Goal: Check status: Check status

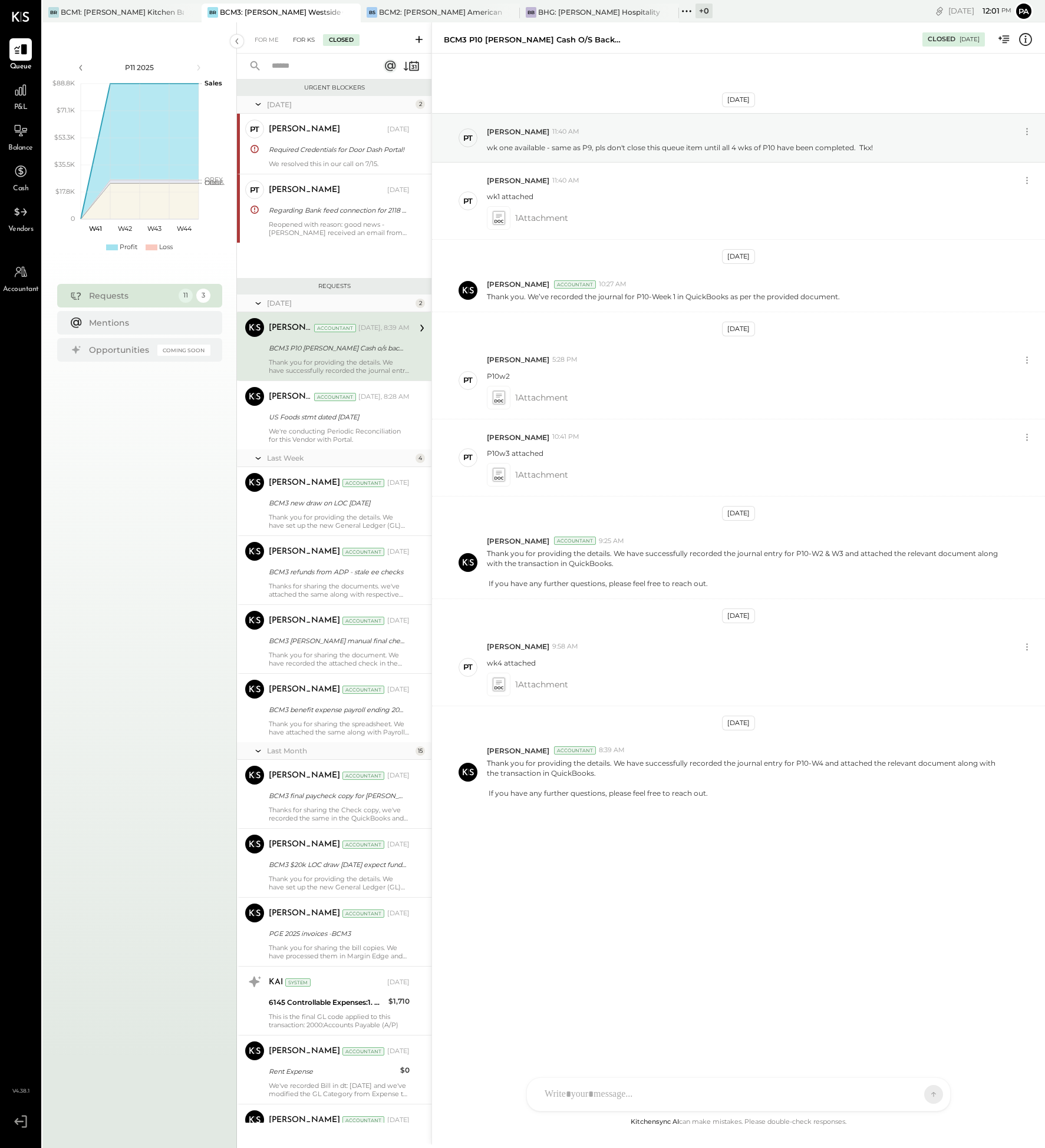
scroll to position [863, 0]
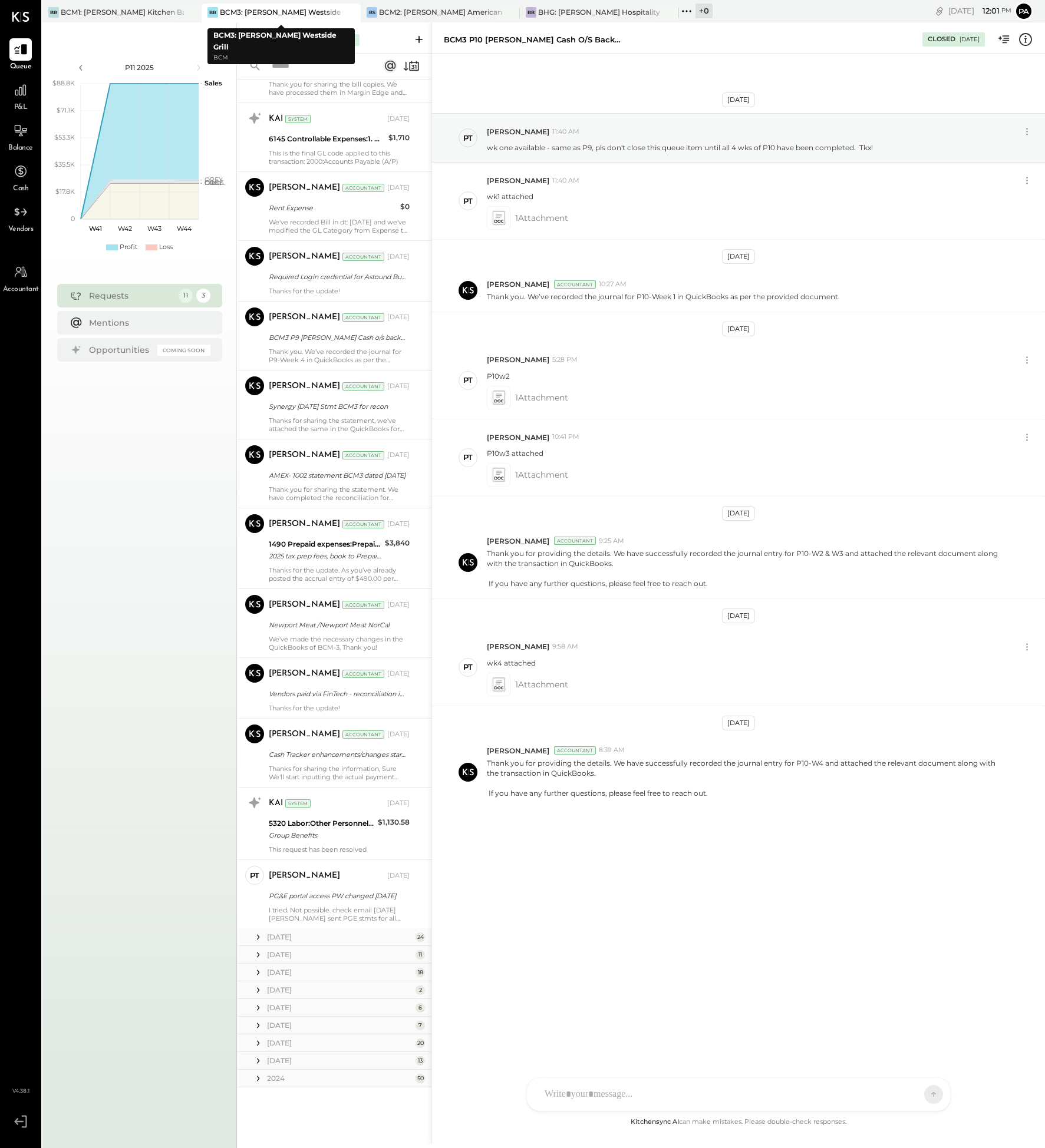
click at [297, 12] on div "BCM3: [PERSON_NAME] Westside Grill" at bounding box center [281, 12] width 123 height 10
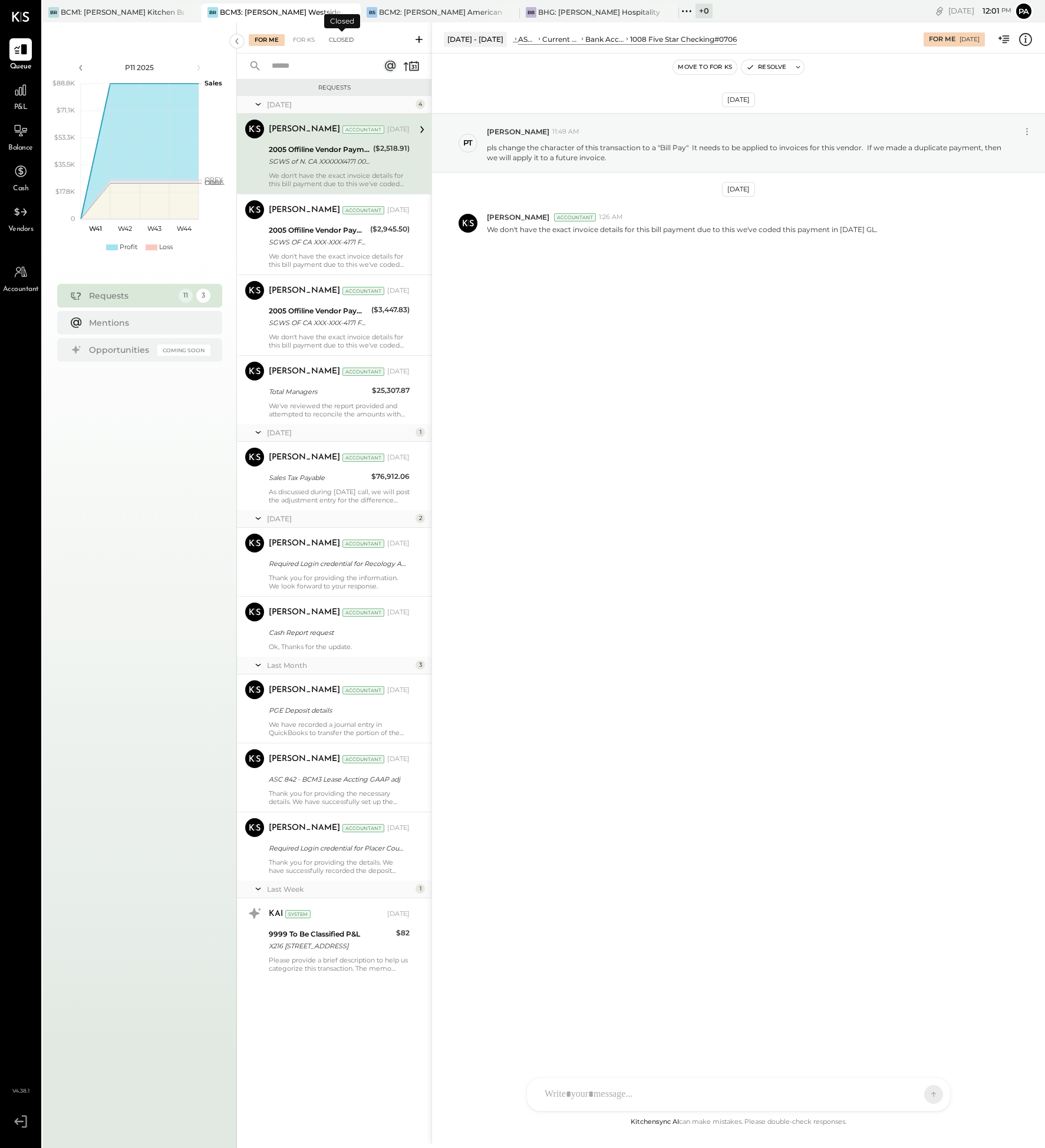
click at [341, 41] on div "Closed" at bounding box center [341, 40] width 37 height 12
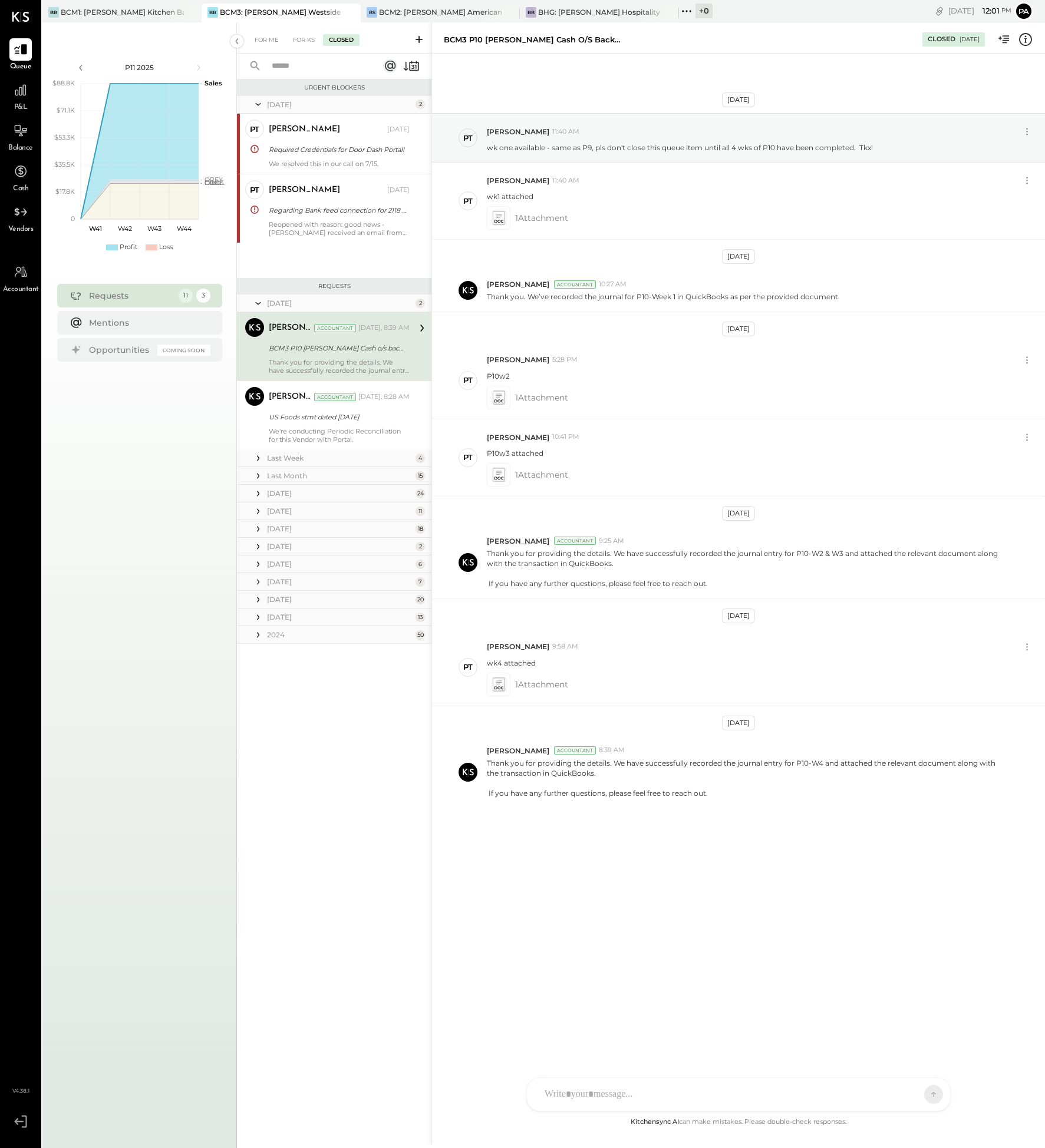
click at [292, 460] on div "Last Week" at bounding box center [339, 458] width 145 height 10
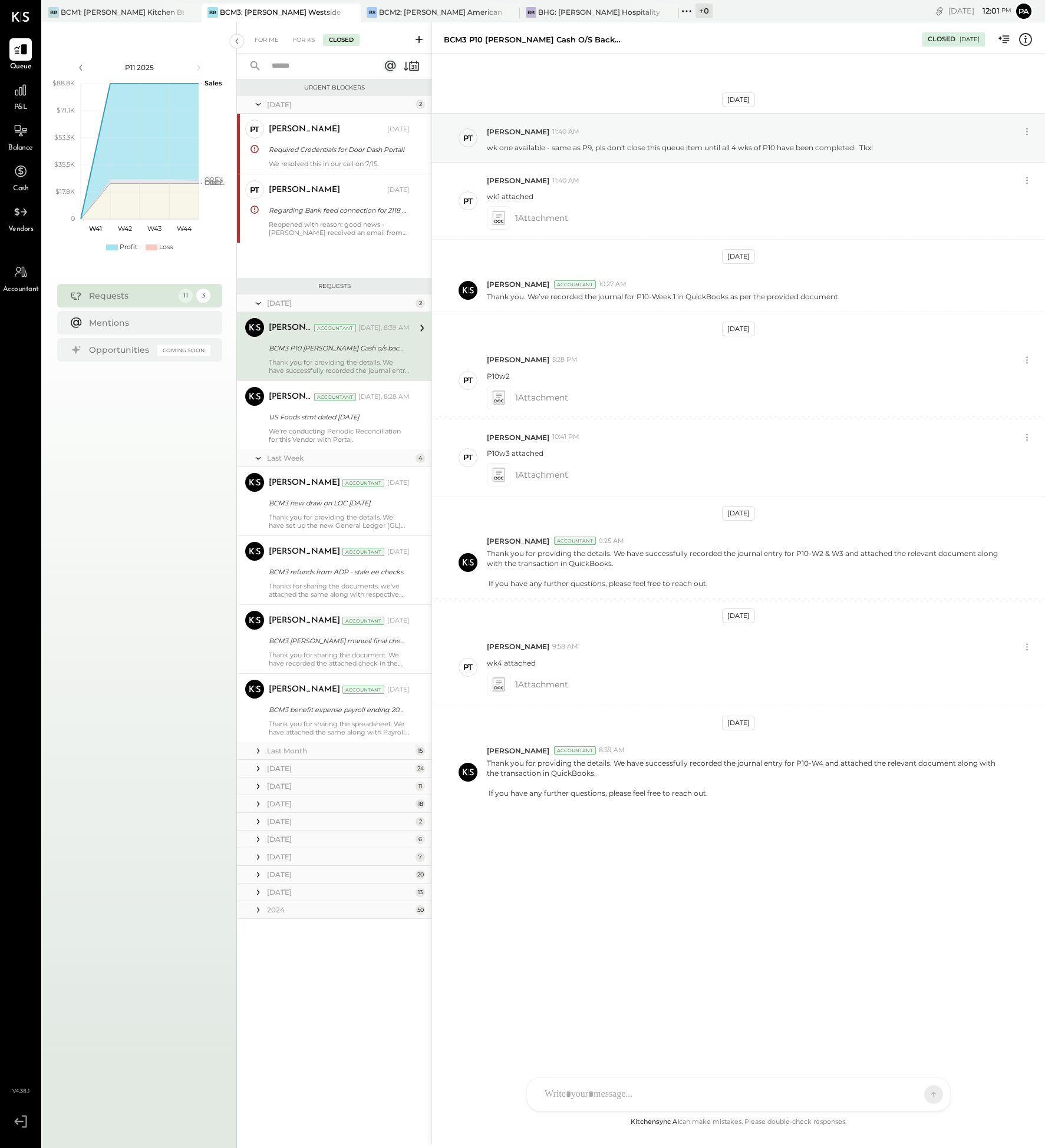
click at [300, 750] on div "Last Month" at bounding box center [339, 751] width 145 height 10
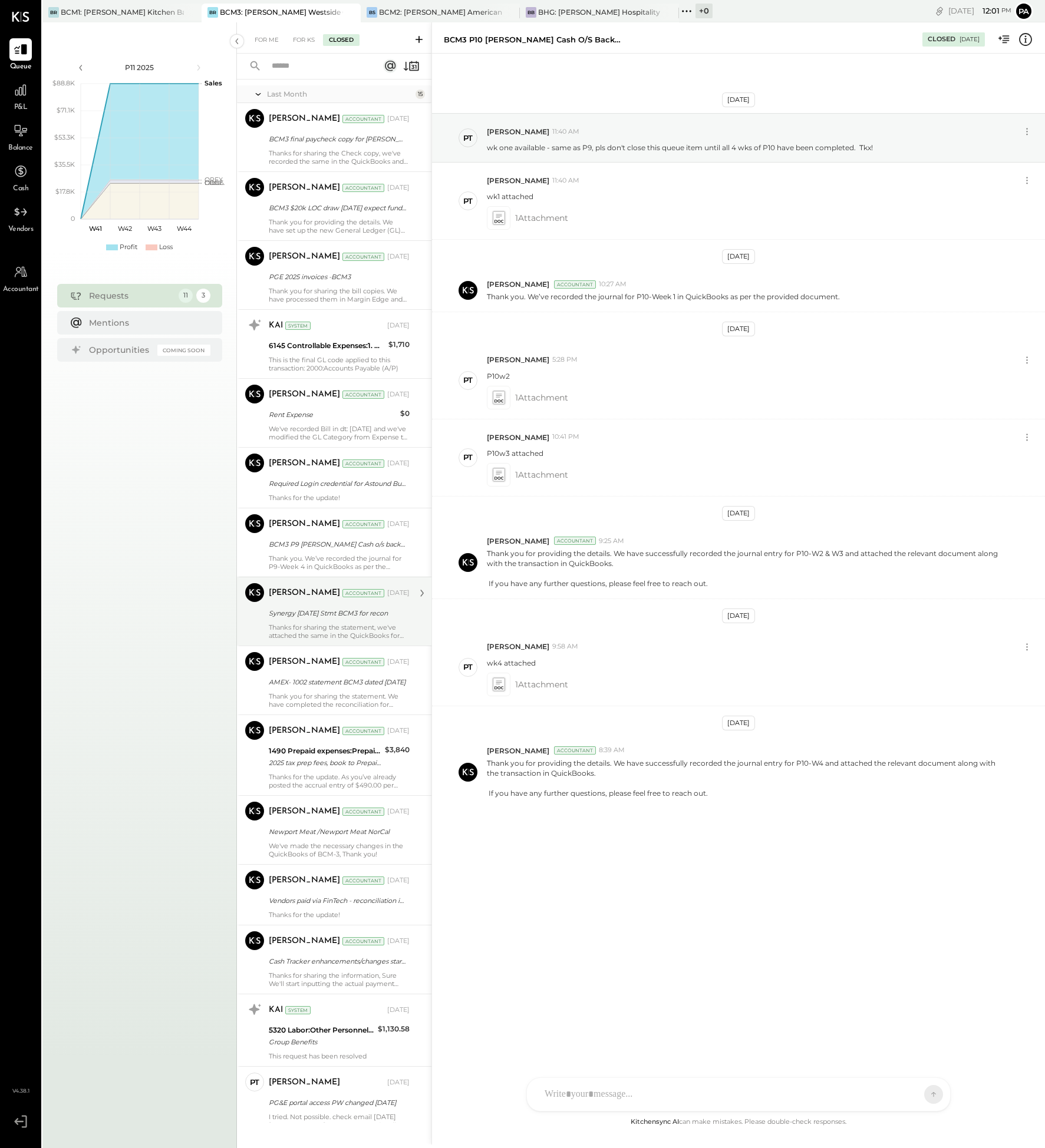
scroll to position [863, 0]
